Goal: Communication & Community: Answer question/provide support

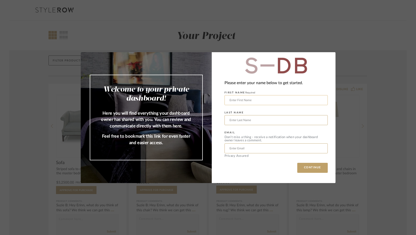
click at [255, 102] on input "text" at bounding box center [276, 100] width 103 height 10
type input "[PERSON_NAME]"
type input "Kosheleva"
type input "[PERSON_NAME][EMAIL_ADDRESS][DOMAIN_NAME]"
click at [311, 168] on button "CONTINUE" at bounding box center [312, 168] width 31 height 10
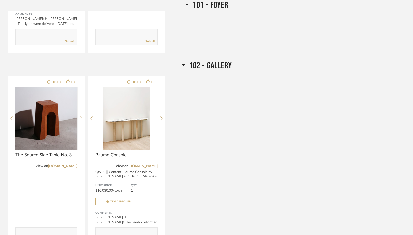
scroll to position [476, 0]
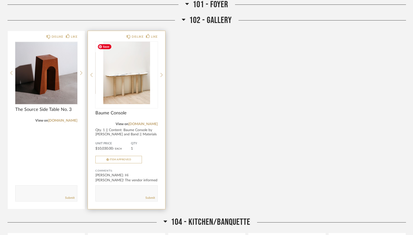
click at [139, 88] on img "0" at bounding box center [126, 73] width 62 height 63
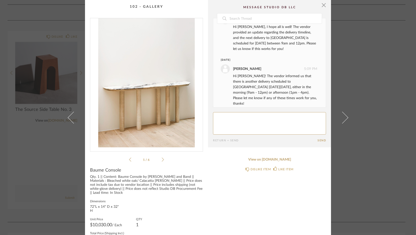
scroll to position [23, 0]
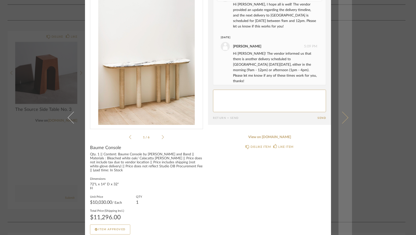
click at [345, 117] on span at bounding box center [343, 118] width 12 height 12
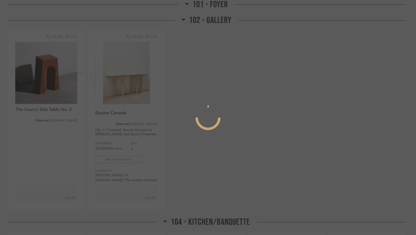
scroll to position [0, 0]
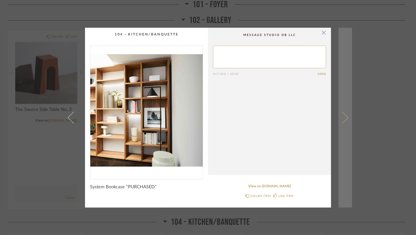
click at [349, 120] on link at bounding box center [346, 118] width 14 height 180
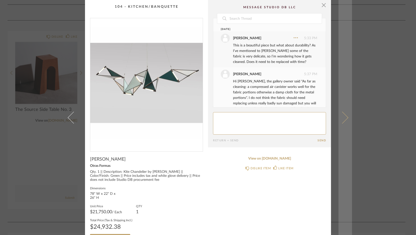
scroll to position [27, 0]
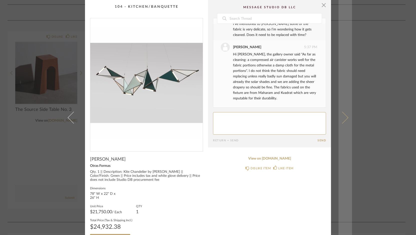
click at [343, 119] on span at bounding box center [343, 118] width 12 height 12
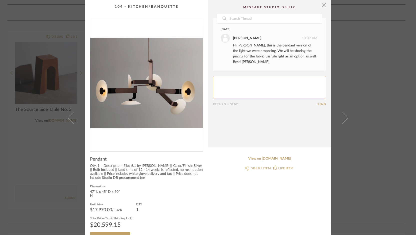
click at [381, 93] on div "× Date [DATE] [PERSON_NAME] 10:09 AM Hi [PERSON_NAME], this is the pendant vers…" at bounding box center [208, 117] width 416 height 235
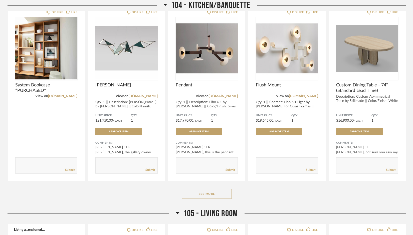
scroll to position [703, 0]
click at [201, 194] on button "See More" at bounding box center [207, 194] width 50 height 10
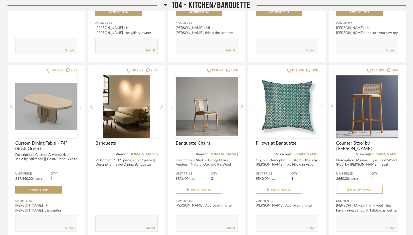
scroll to position [869, 0]
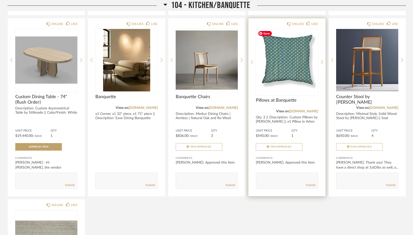
click at [293, 57] on img "0" at bounding box center [287, 60] width 62 height 63
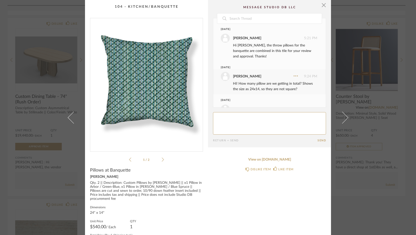
scroll to position [18, 0]
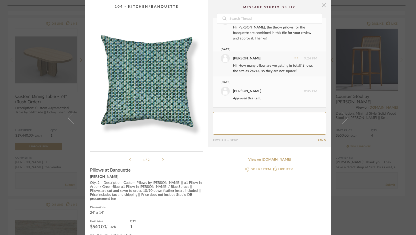
click at [321, 4] on span "button" at bounding box center [324, 5] width 10 height 10
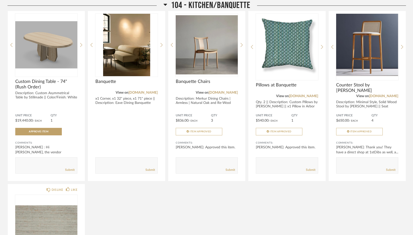
scroll to position [886, 0]
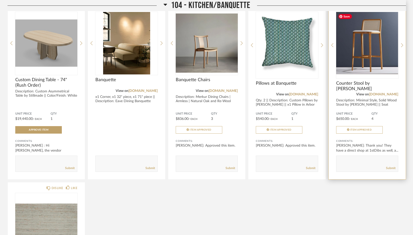
click at [355, 65] on img "0" at bounding box center [367, 43] width 62 height 63
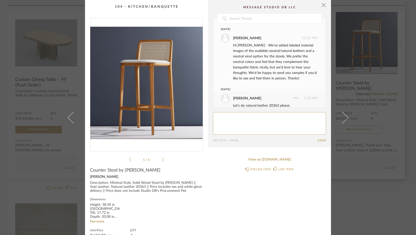
scroll to position [236, 0]
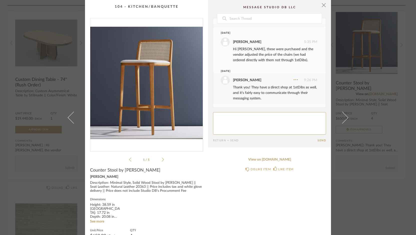
click at [240, 217] on div "View on [DOMAIN_NAME] DISLIKE ITEM LIKE ITEM" at bounding box center [269, 211] width 123 height 116
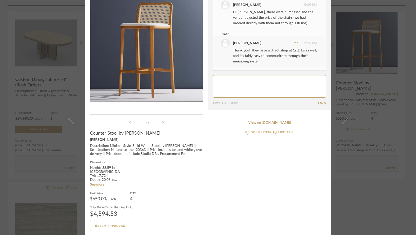
scroll to position [38, 0]
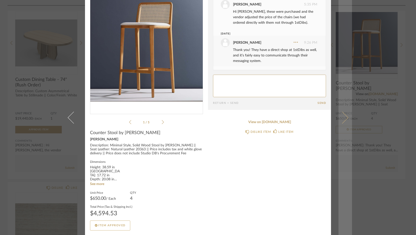
click at [342, 117] on span at bounding box center [343, 118] width 12 height 12
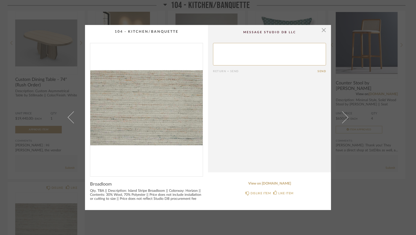
click at [342, 117] on span at bounding box center [343, 118] width 12 height 12
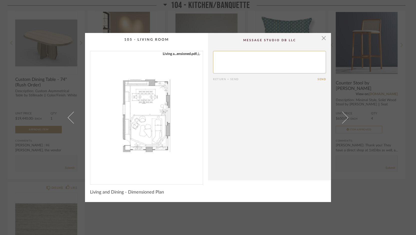
click at [389, 103] on div "× Living a...ensioned.pdf Return = Send Send Living and Dining - Dimensioned Pl…" at bounding box center [208, 117] width 416 height 235
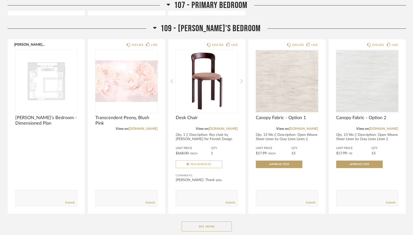
scroll to position [1874, 0]
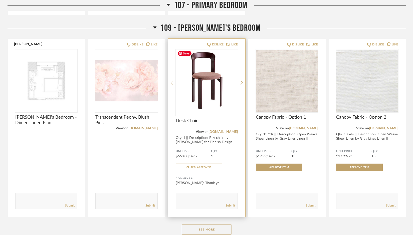
click at [219, 90] on img "0" at bounding box center [207, 81] width 62 height 63
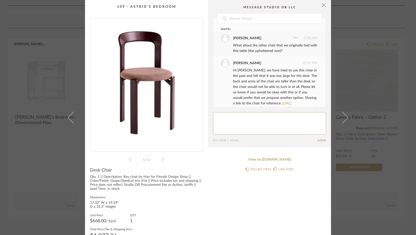
scroll to position [143, 0]
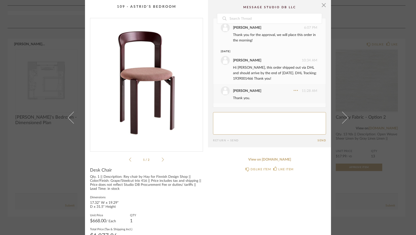
click at [368, 187] on div "× 1 / 2 Date [DATE] [PERSON_NAME] 7:58 AM What about the other chair that we or…" at bounding box center [208, 117] width 416 height 235
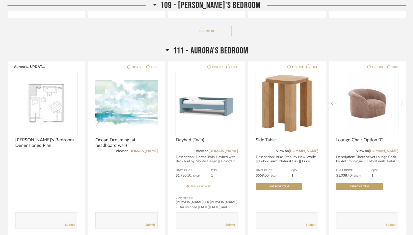
scroll to position [2107, 0]
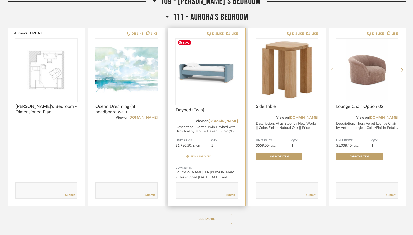
click at [212, 79] on img "0" at bounding box center [207, 70] width 62 height 63
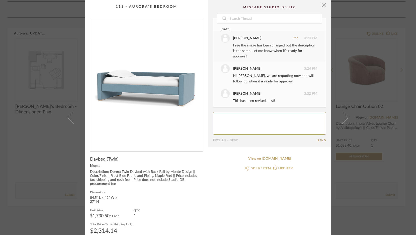
scroll to position [187, 0]
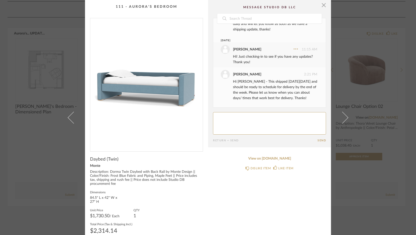
click at [248, 124] on textarea at bounding box center [269, 123] width 113 height 23
type textarea "Hi [PERSON_NAME], thank you for the update. The sooner the better for us."
click at [318, 141] on button "Send" at bounding box center [322, 140] width 9 height 3
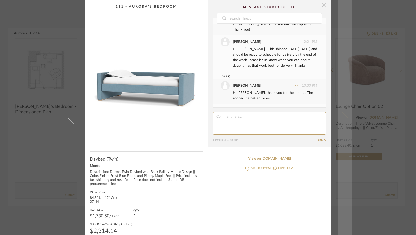
click at [342, 117] on span at bounding box center [343, 118] width 12 height 12
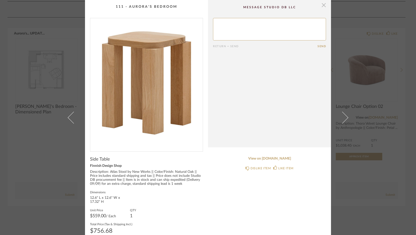
click at [319, 3] on span "button" at bounding box center [324, 5] width 10 height 10
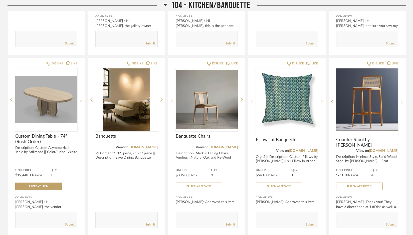
scroll to position [837, 0]
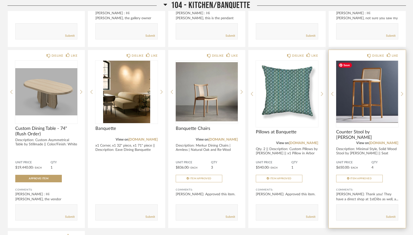
click at [376, 94] on img "0" at bounding box center [367, 92] width 62 height 63
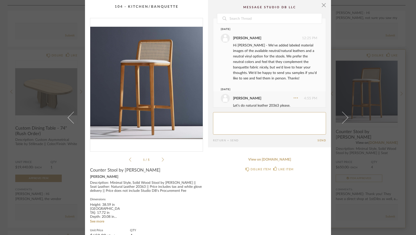
scroll to position [236, 0]
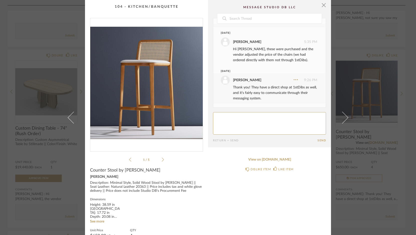
click at [253, 126] on textarea at bounding box center [269, 123] width 113 height 23
click at [304, 117] on textarea at bounding box center [269, 123] width 113 height 23
click at [294, 118] on textarea at bounding box center [269, 123] width 113 height 23
click at [263, 121] on textarea at bounding box center [269, 123] width 113 height 23
type textarea "Hi! Do we have an ETA on these chairs? I believe it was 5-6 weeks production ti…"
